Goal: Task Accomplishment & Management: Manage account settings

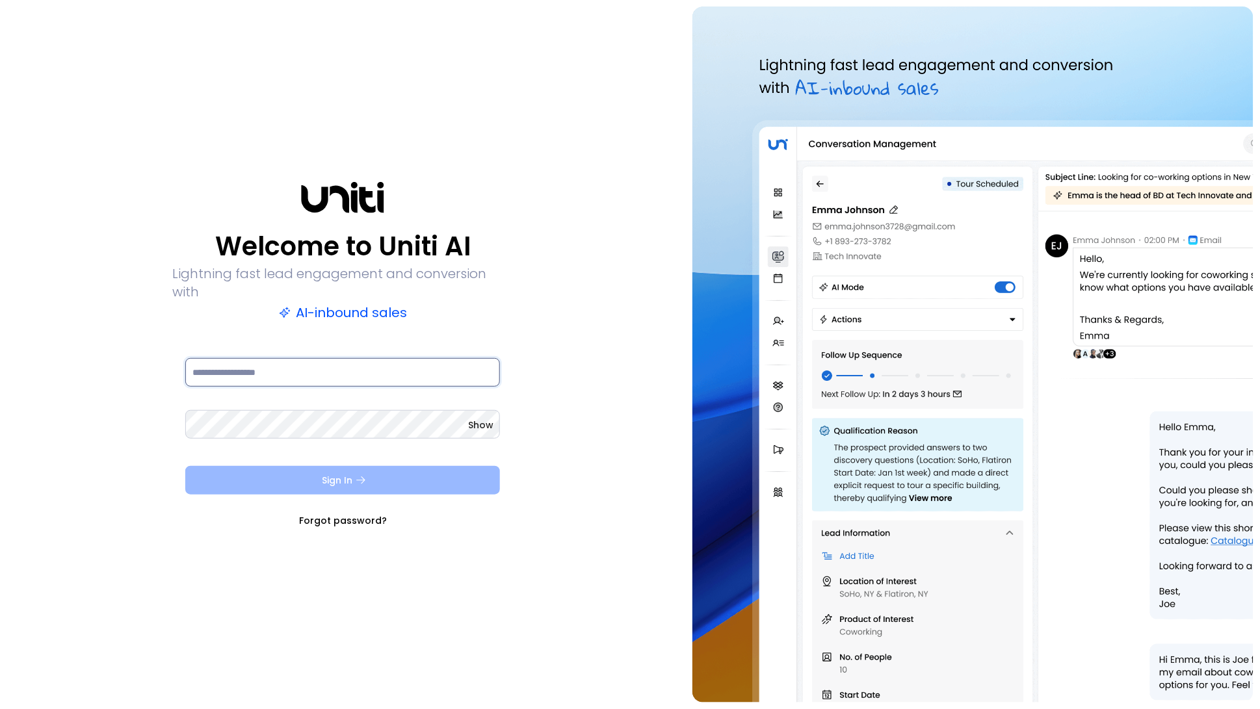
type input "**********"
click at [331, 466] on button "Sign In" at bounding box center [342, 480] width 315 height 29
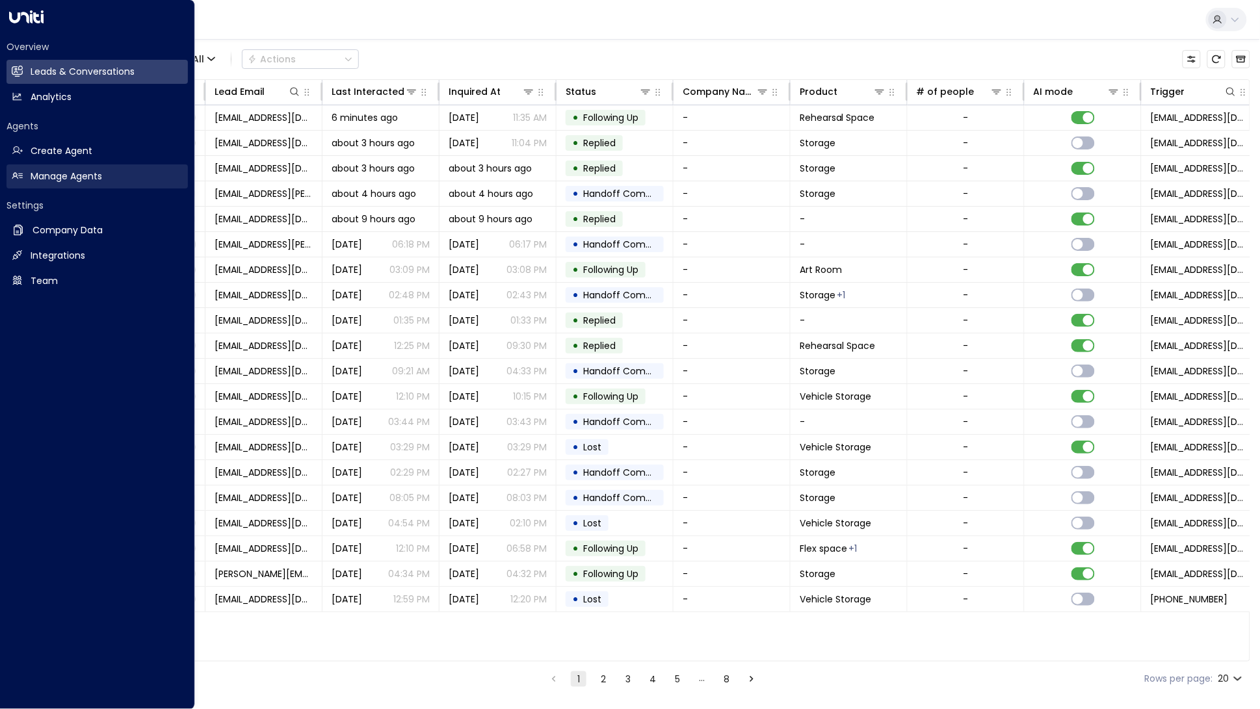
click at [27, 175] on link "Manage Agents Manage Agents" at bounding box center [97, 177] width 181 height 24
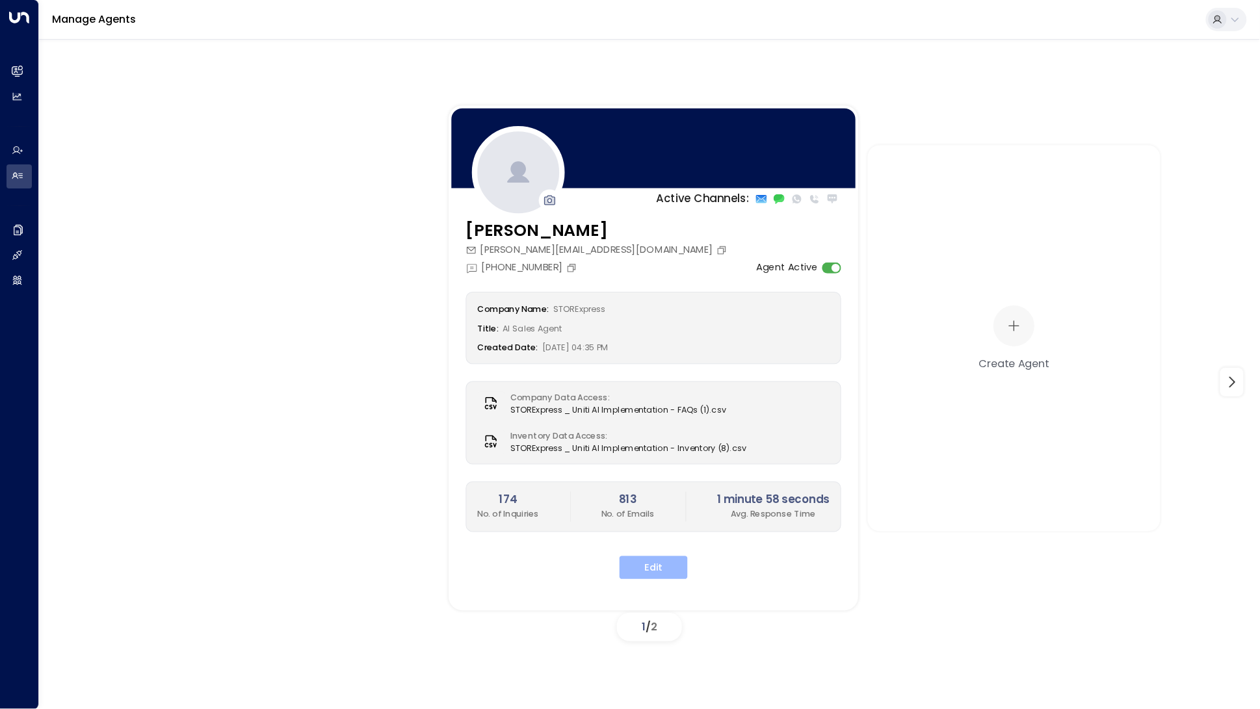
click at [654, 558] on button "Edit" at bounding box center [654, 568] width 68 height 23
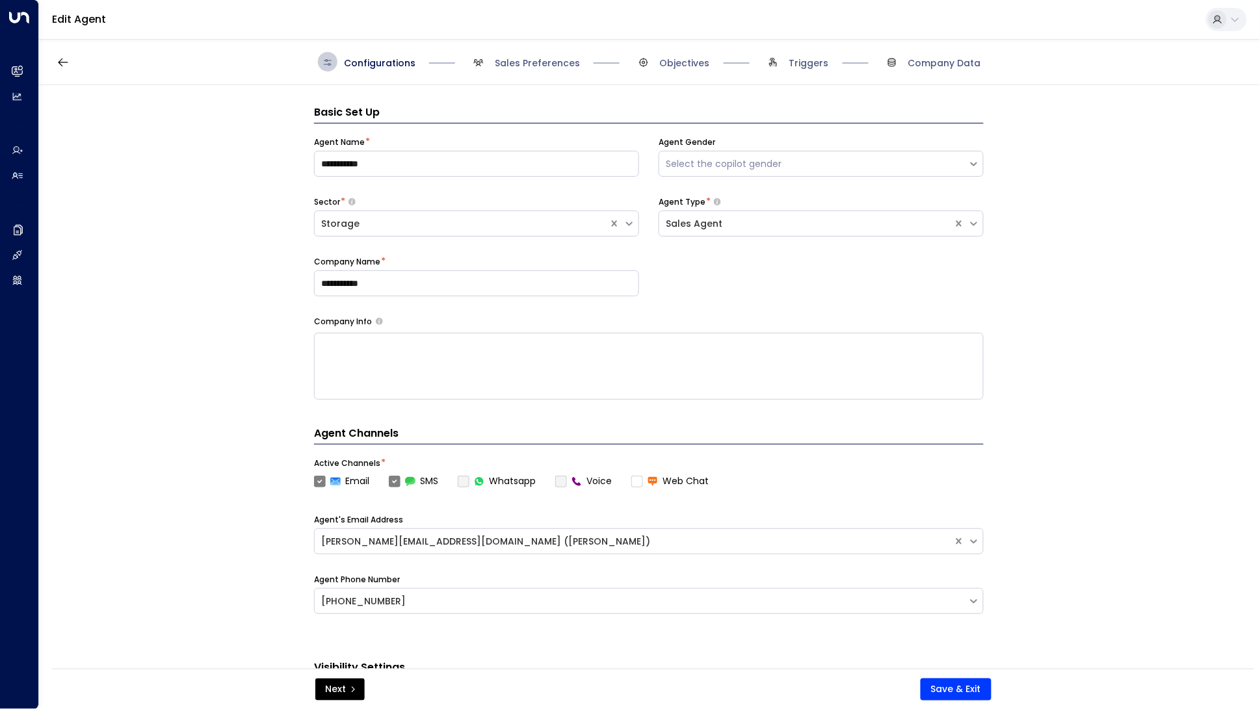
click at [569, 47] on div "Configurations Sales Preferences Objectives Triggers Company Data" at bounding box center [649, 62] width 1221 height 46
click at [566, 57] on span "Sales Preferences" at bounding box center [537, 63] width 85 height 13
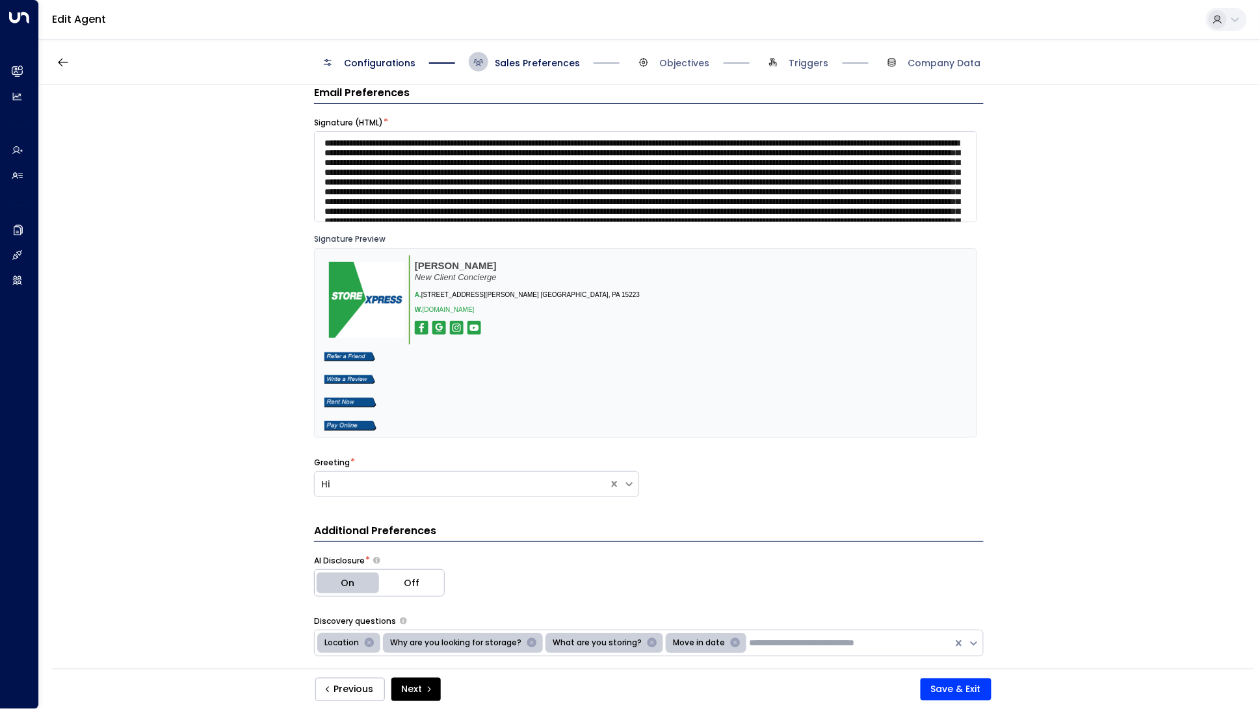
click at [658, 75] on div "Configurations Sales Preferences Objectives Triggers Company Data" at bounding box center [649, 62] width 1221 height 46
click at [666, 65] on span "Objectives" at bounding box center [685, 63] width 50 height 13
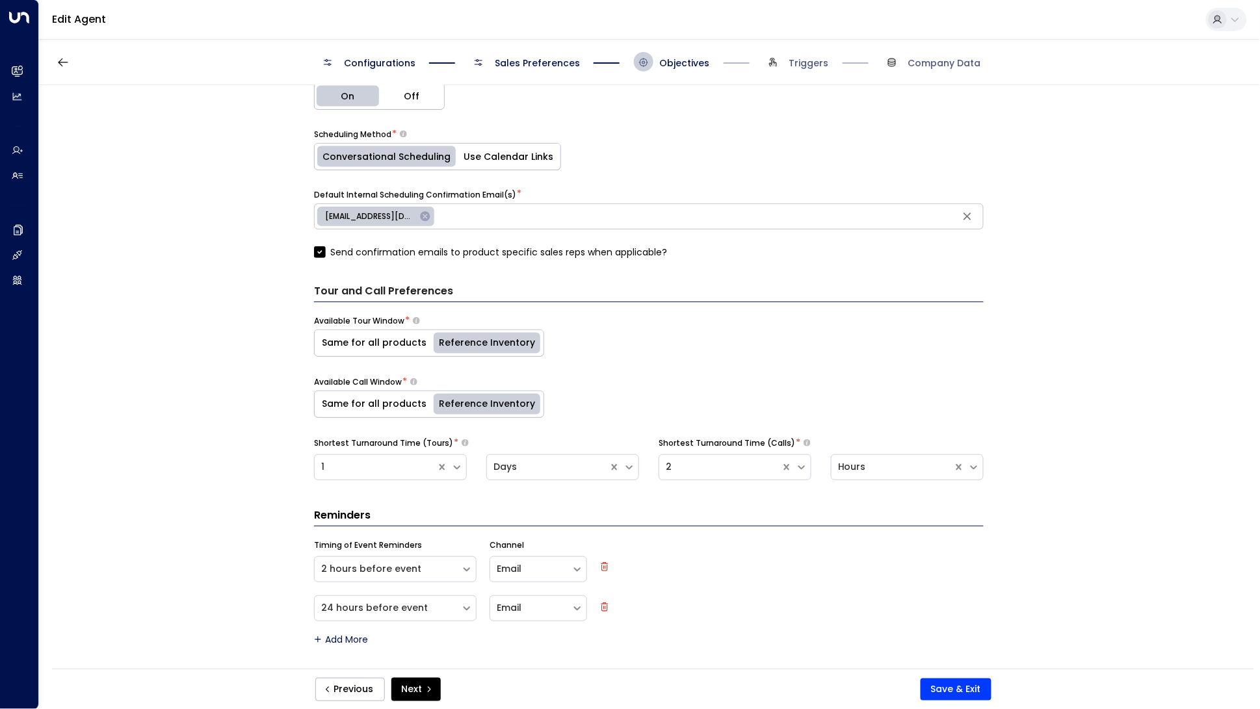
scroll to position [0, 0]
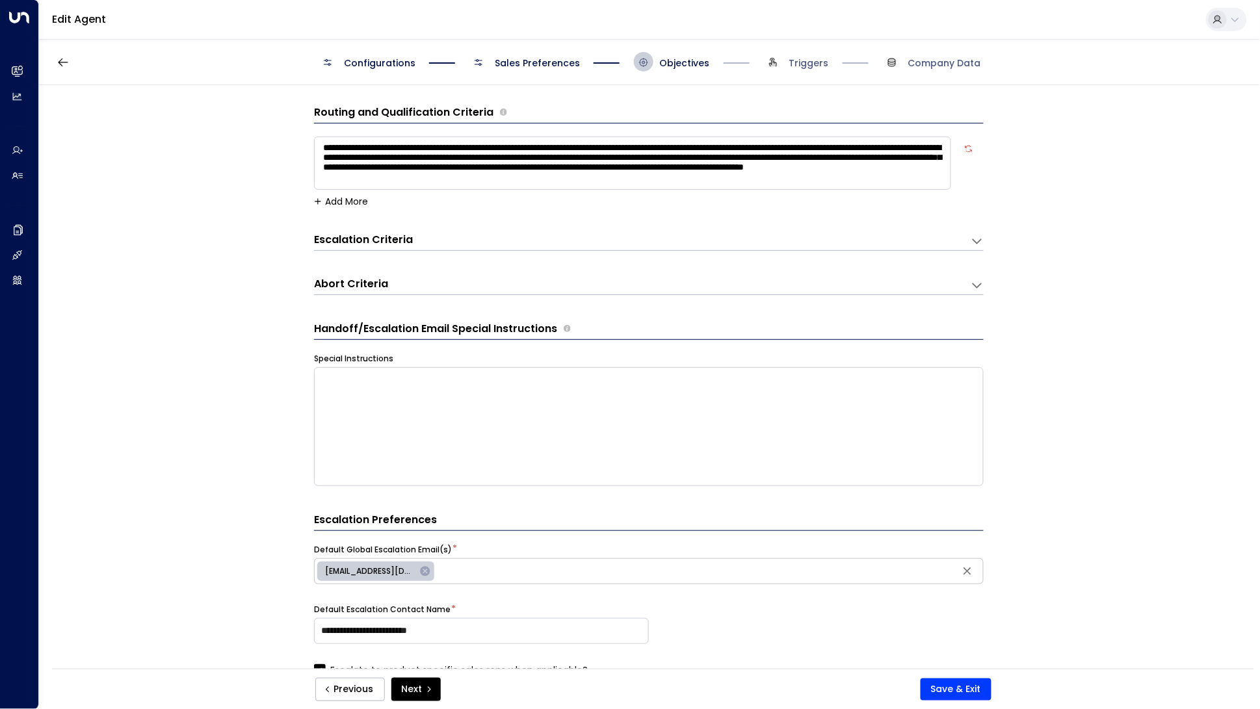
click at [543, 73] on div "Configurations Sales Preferences Objectives Triggers Company Data" at bounding box center [649, 62] width 1221 height 46
click at [542, 65] on span "Sales Preferences" at bounding box center [537, 63] width 85 height 13
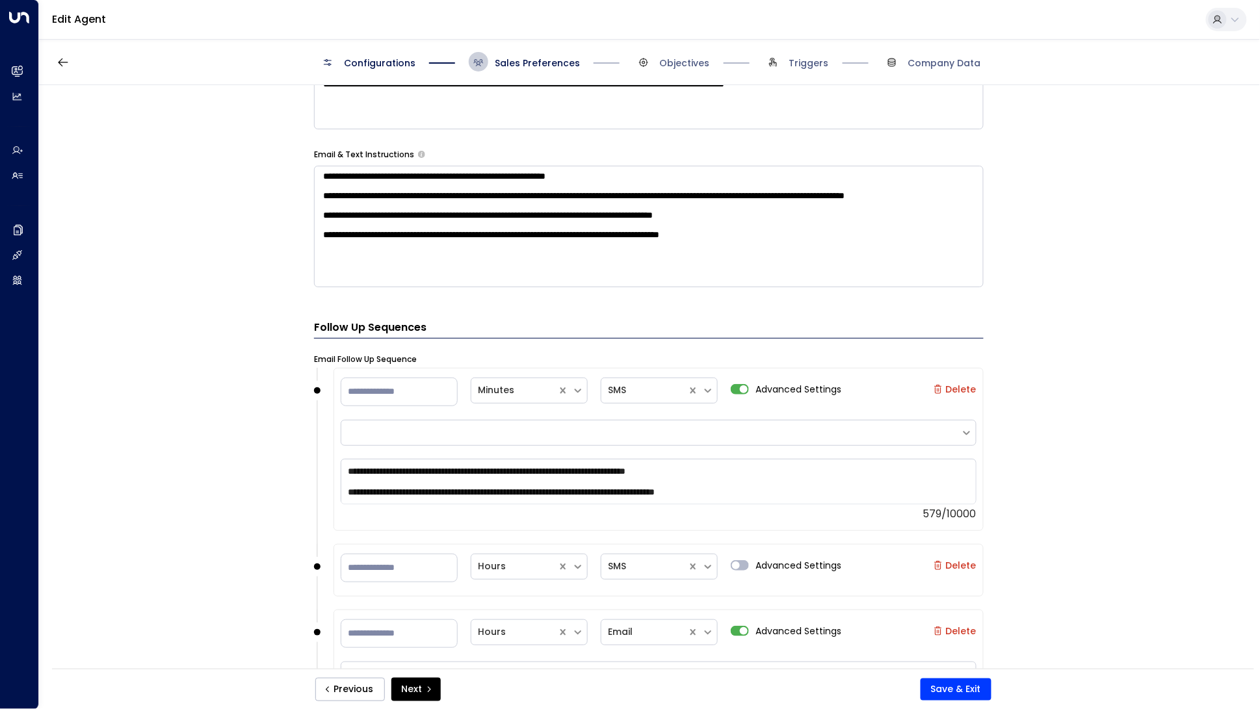
scroll to position [944, 0]
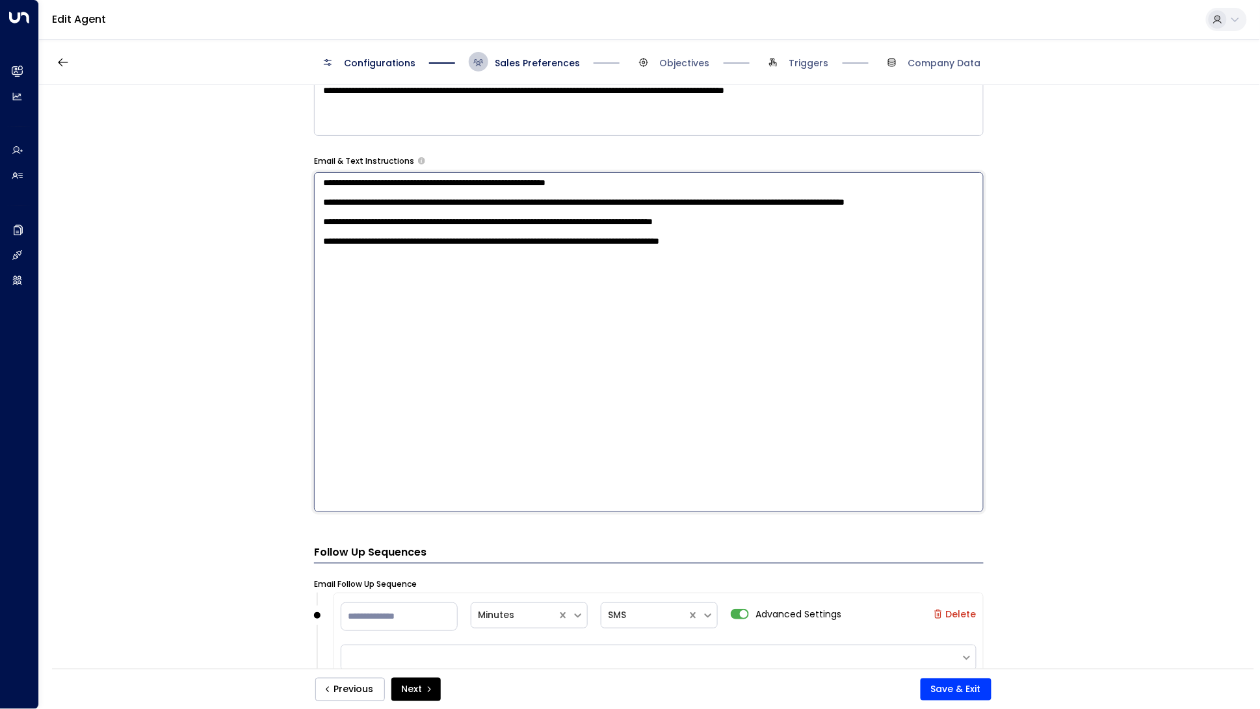
click at [858, 286] on textarea "**********" at bounding box center [649, 342] width 670 height 340
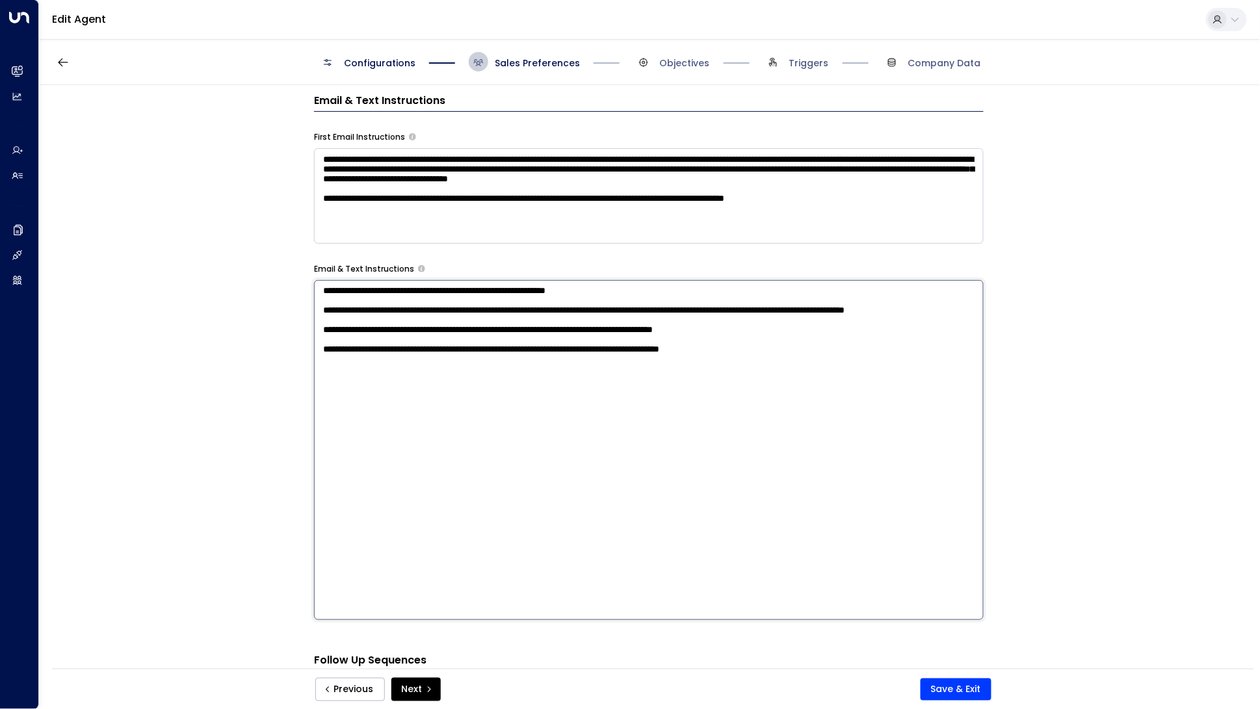
scroll to position [644, 0]
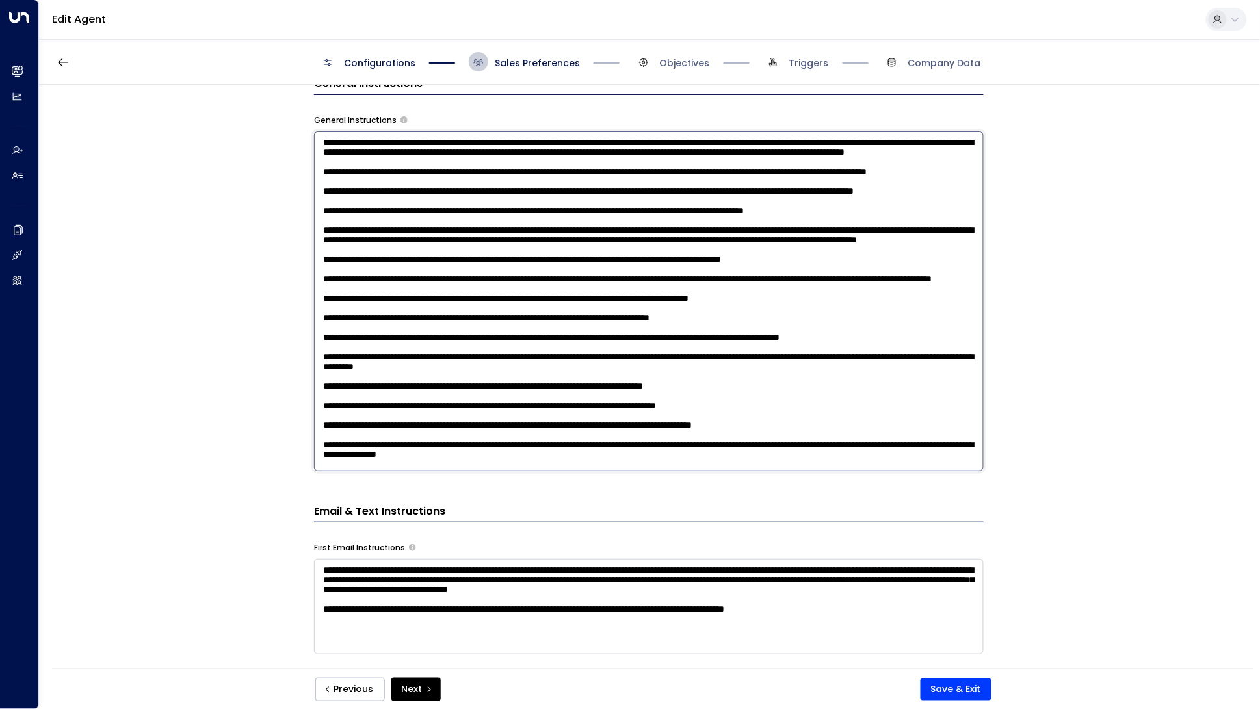
click at [653, 233] on textarea at bounding box center [649, 301] width 670 height 340
click at [704, 461] on textarea at bounding box center [649, 301] width 670 height 340
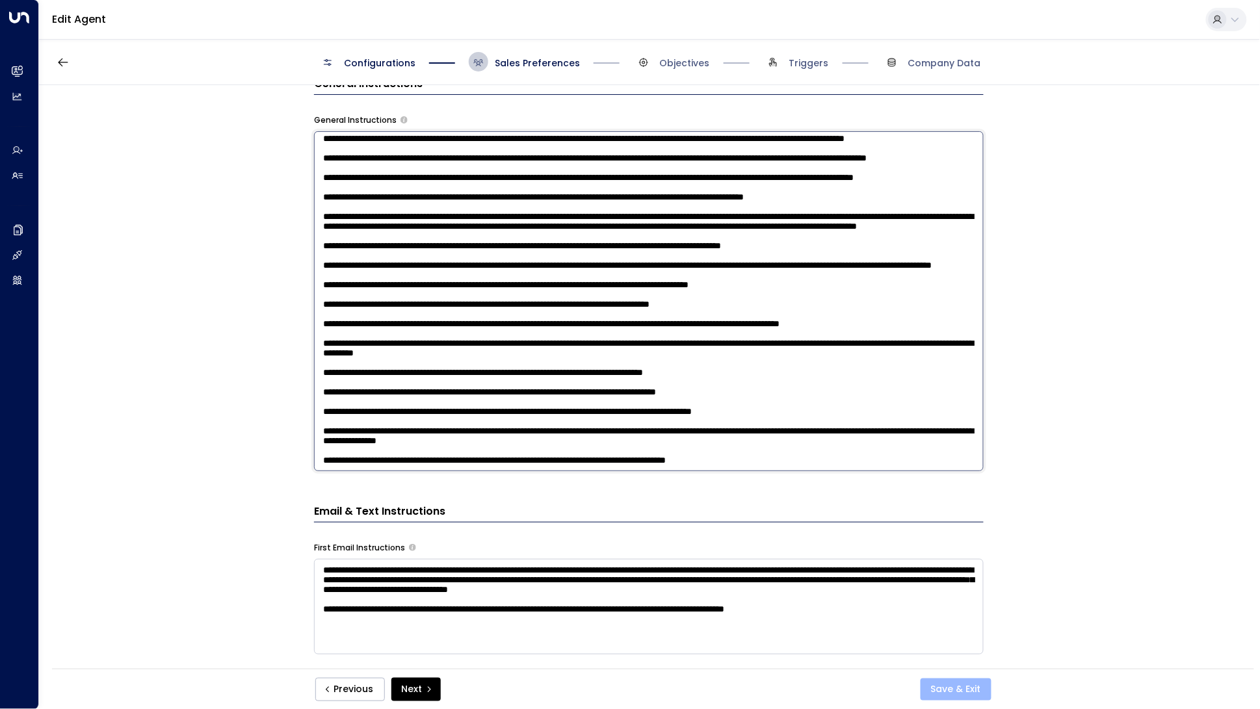
type textarea "**********"
click at [970, 695] on button "Save & Exit" at bounding box center [956, 690] width 71 height 22
